Goal: Find specific page/section: Find specific page/section

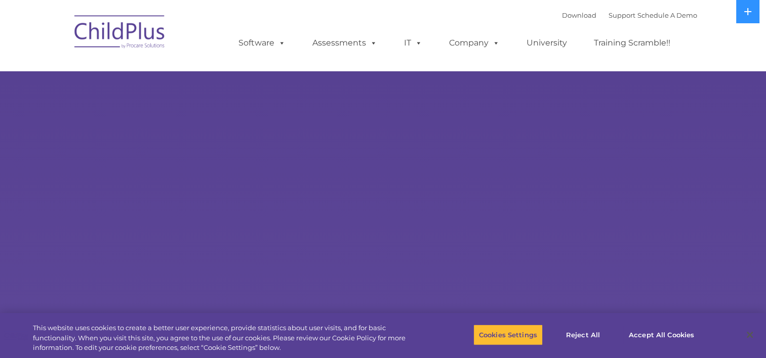
select select "MEDIUM"
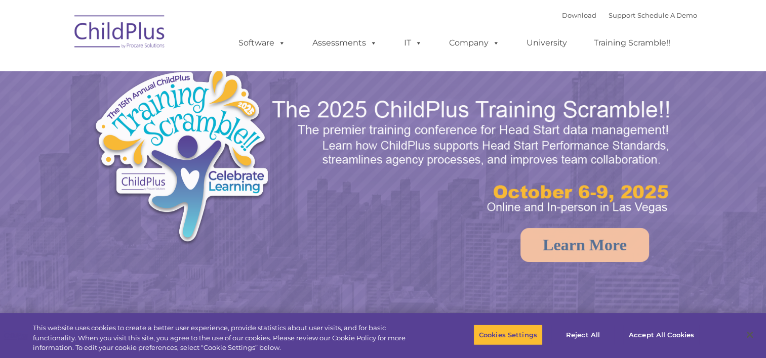
select select "MEDIUM"
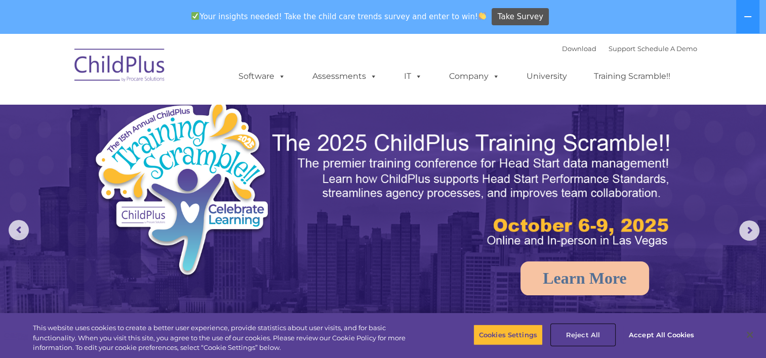
click at [576, 331] on button "Reject All" at bounding box center [582, 335] width 63 height 21
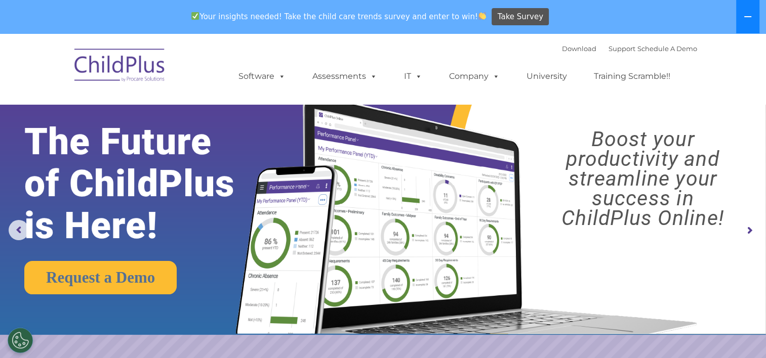
click at [745, 23] on button at bounding box center [747, 16] width 23 height 33
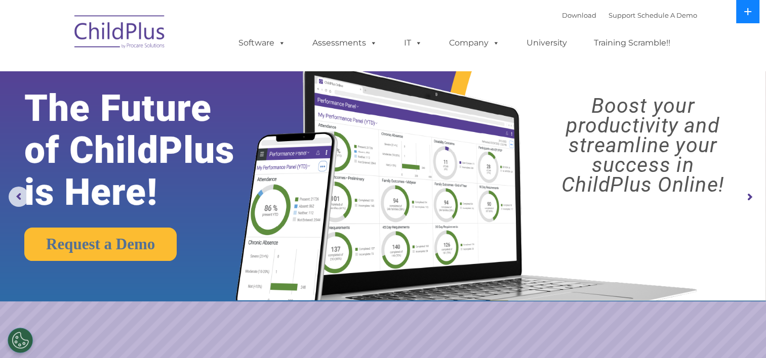
click at [745, 23] on button at bounding box center [747, 11] width 23 height 23
